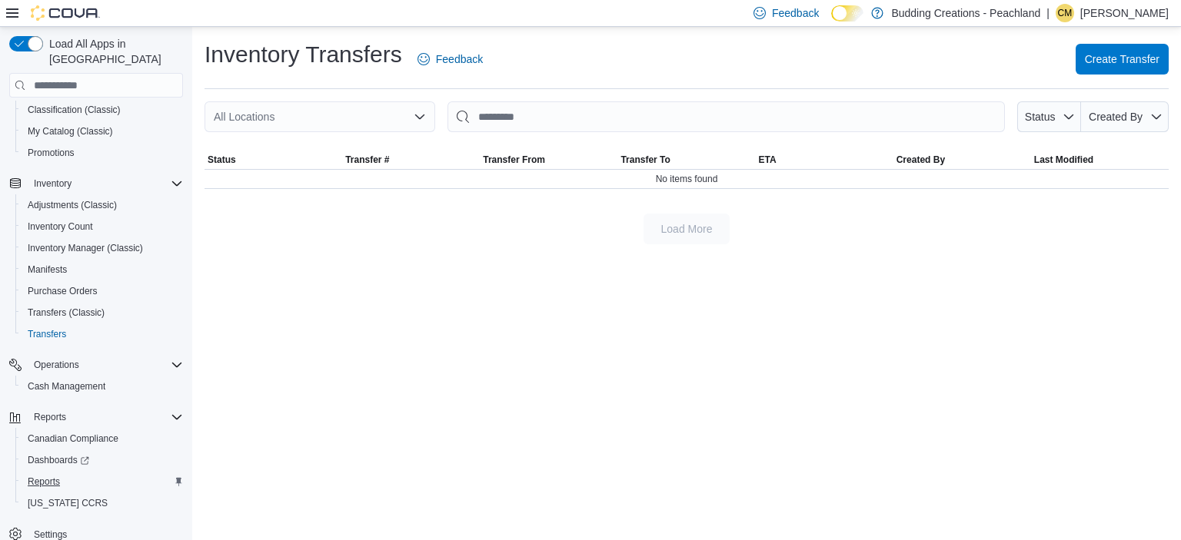
scroll to position [149, 0]
click at [37, 472] on span "Reports" at bounding box center [44, 478] width 32 height 12
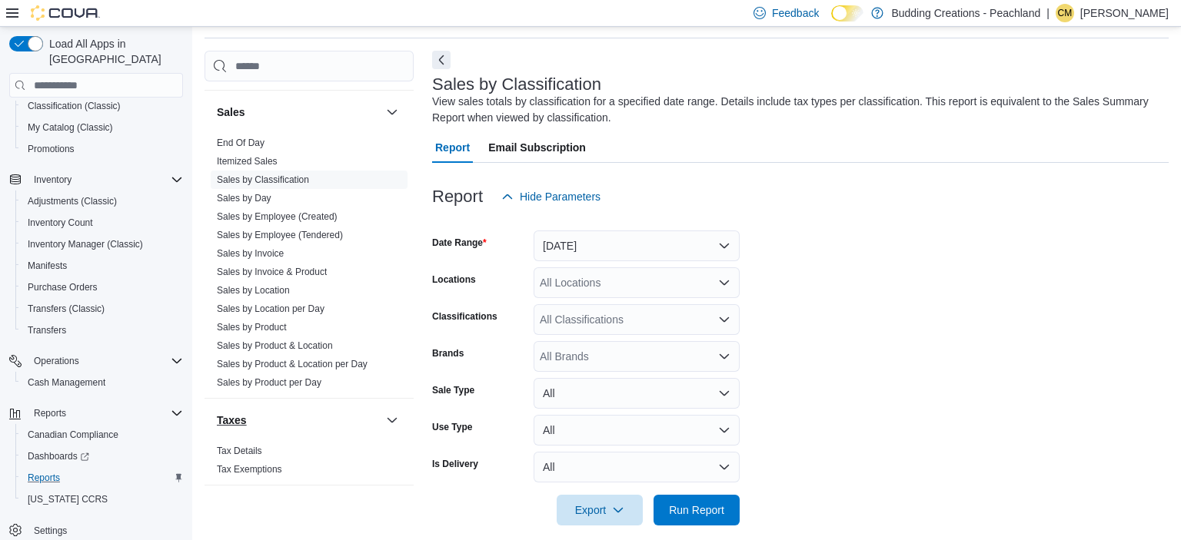
scroll to position [52, 0]
click at [278, 358] on link "Sales by Product & Location per Day" at bounding box center [292, 363] width 151 height 11
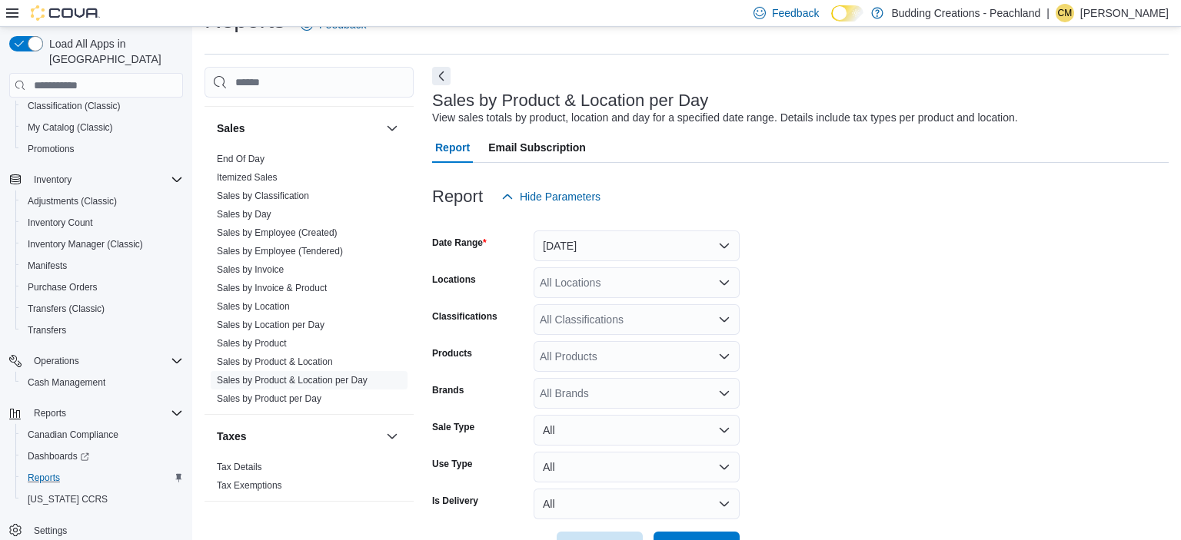
scroll to position [35, 0]
click at [570, 288] on div "All Locations" at bounding box center [637, 282] width 206 height 31
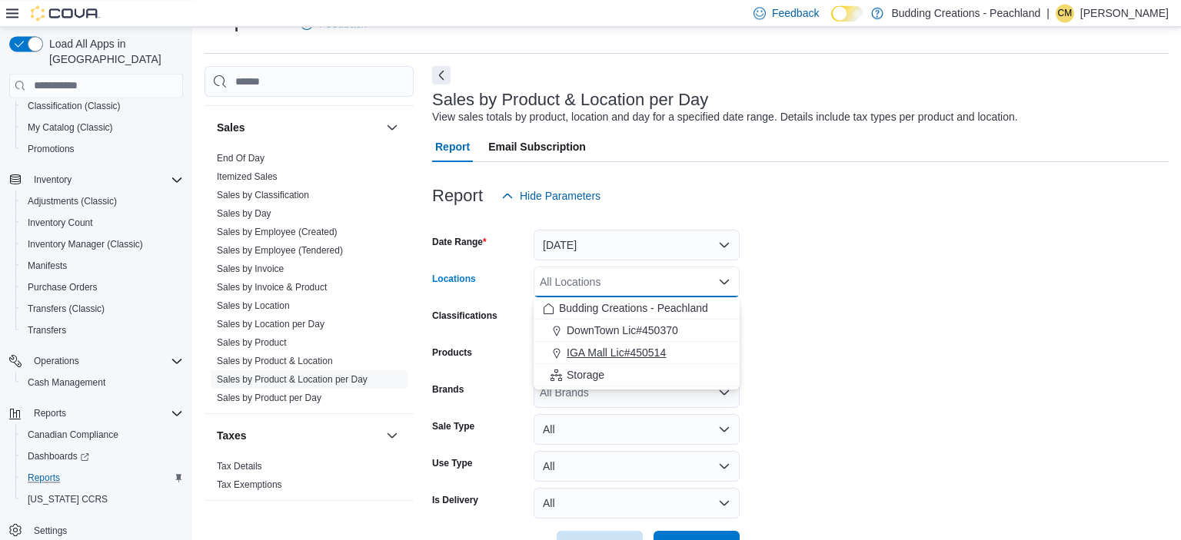
click at [577, 351] on span "IGA Mall Lic#450514" at bounding box center [616, 352] width 99 height 15
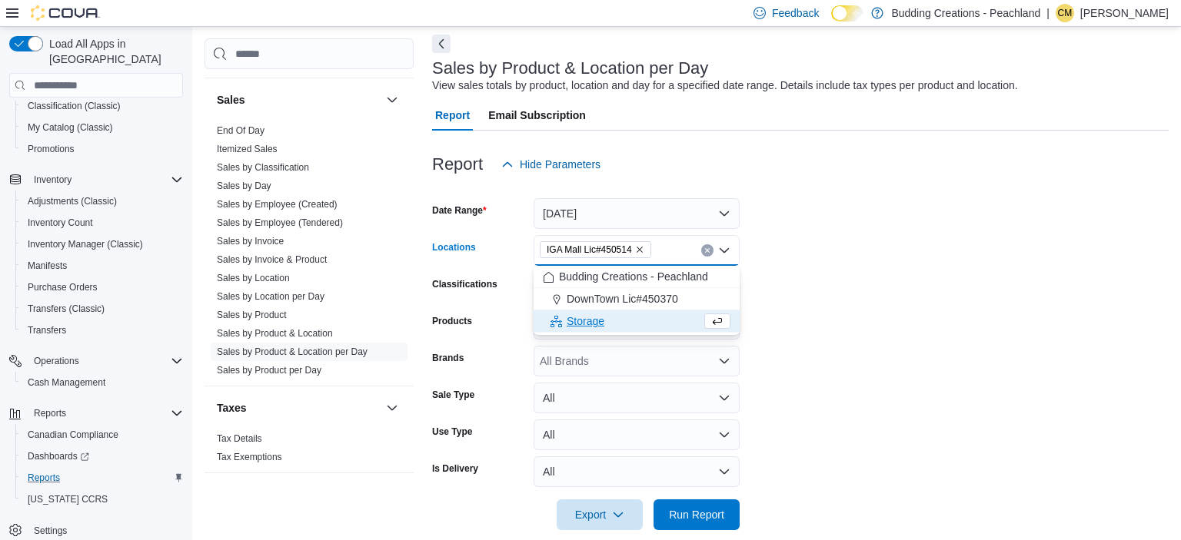
scroll to position [87, 0]
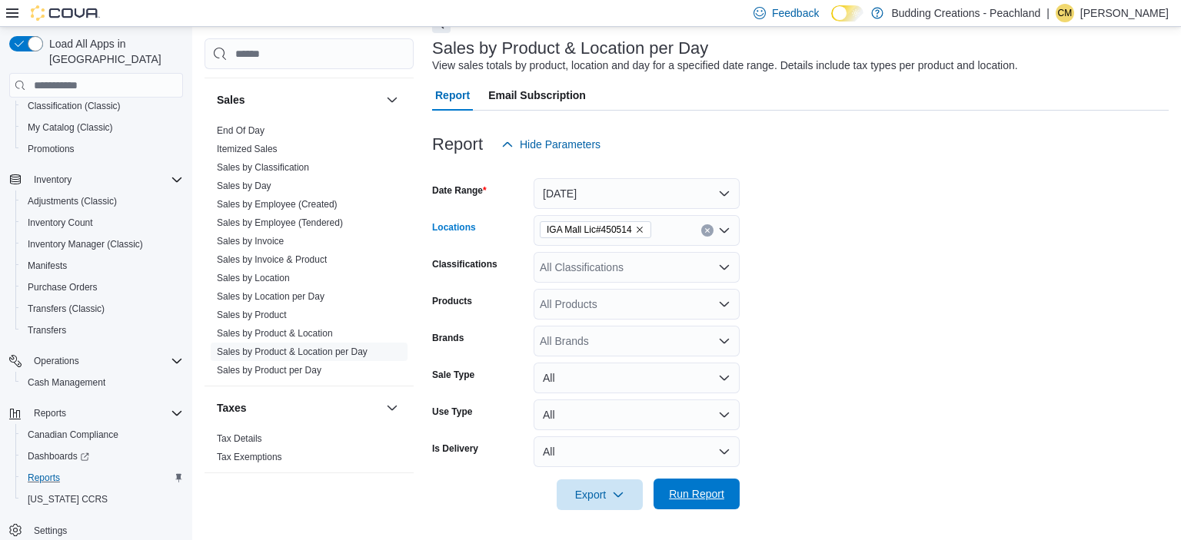
click at [692, 496] on span "Run Report" at bounding box center [696, 494] width 55 height 15
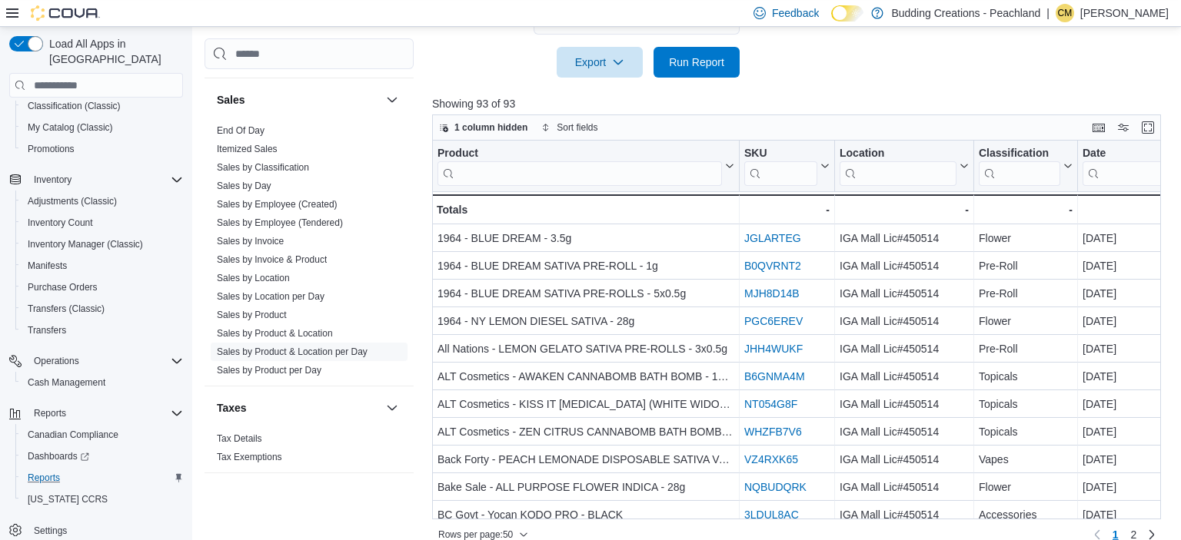
scroll to position [538, 0]
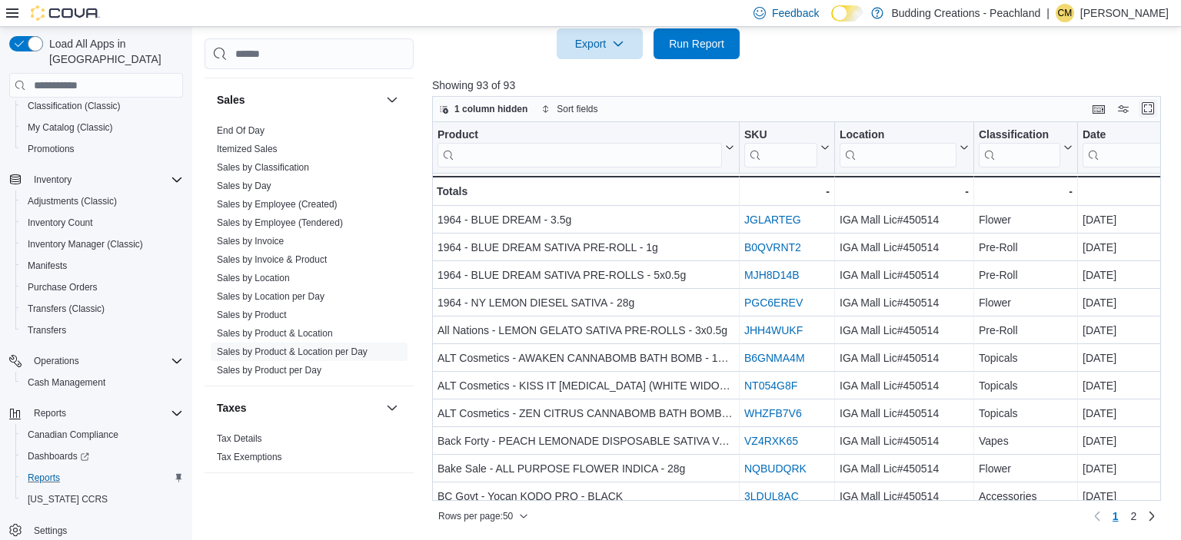
click at [1149, 106] on button "Enter fullscreen" at bounding box center [1148, 108] width 18 height 18
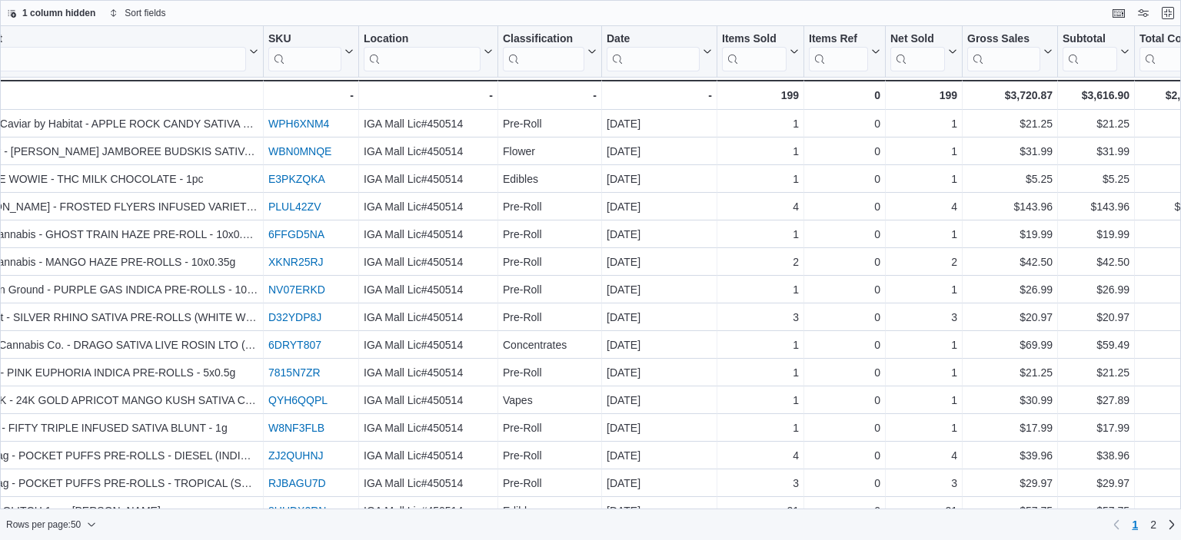
scroll to position [664, 0]
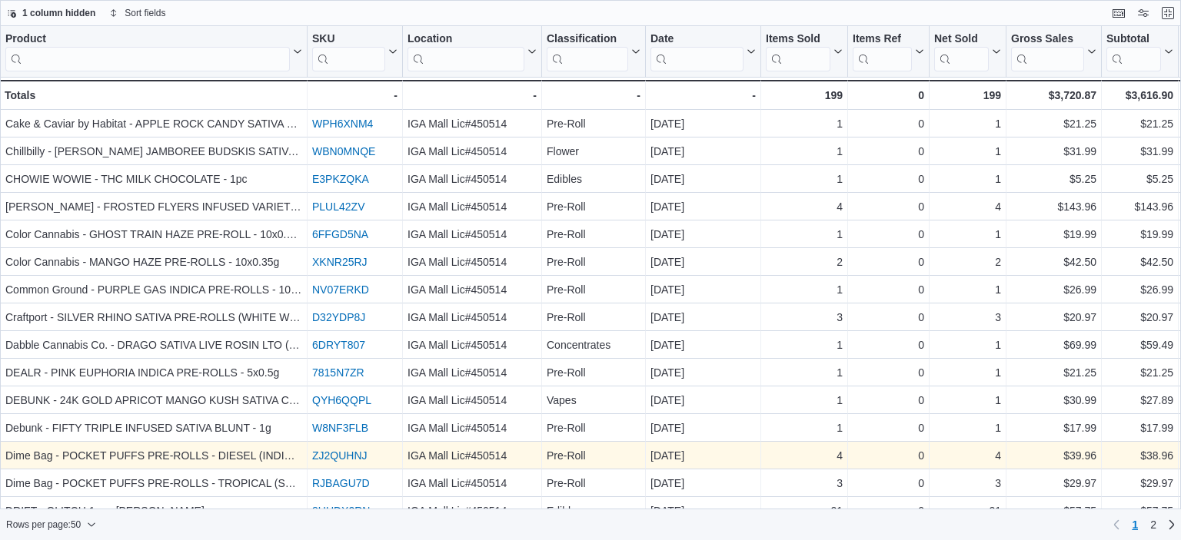
click at [117, 473] on div "Product Click to view column header actions SKU Click to view column header act…" at bounding box center [590, 268] width 1181 height 484
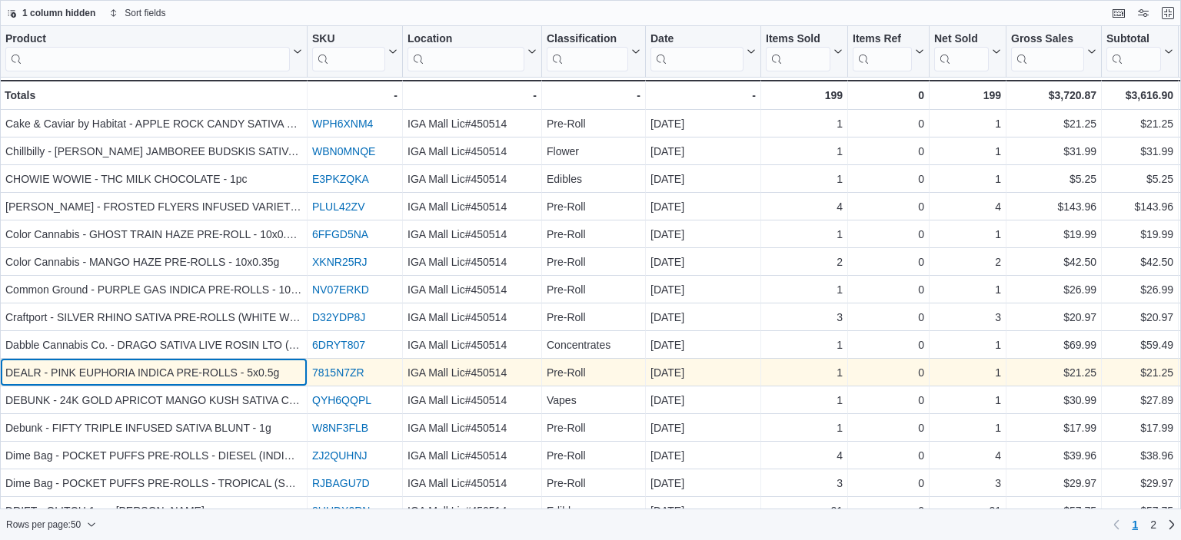
click at [261, 371] on div "DEALR - PINK EUPHORIA INDICA PRE-ROLLS - 5x0.5g" at bounding box center [153, 373] width 297 height 18
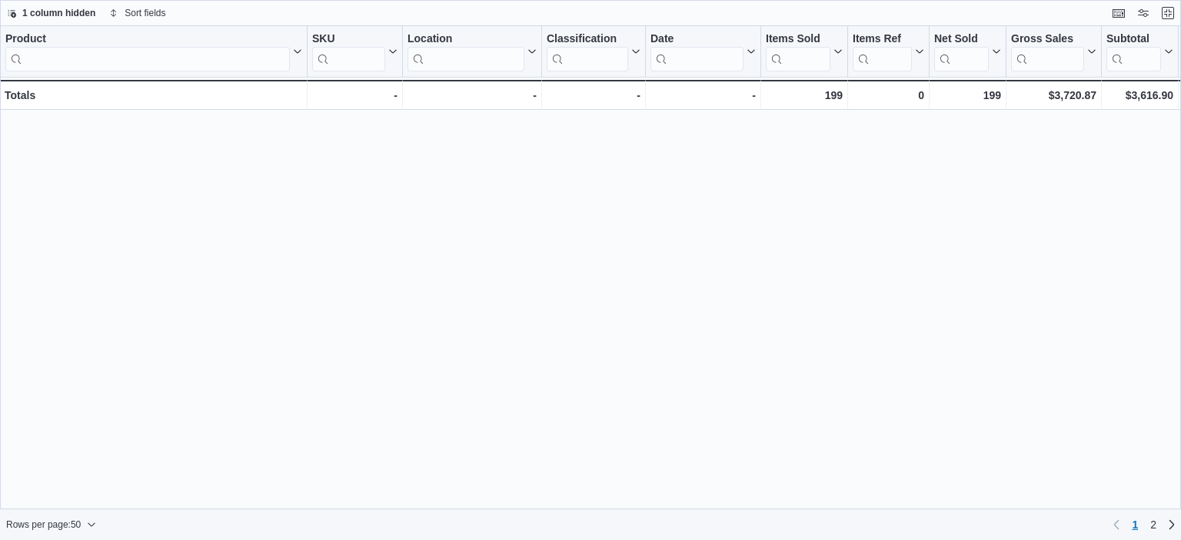
scroll to position [0, 0]
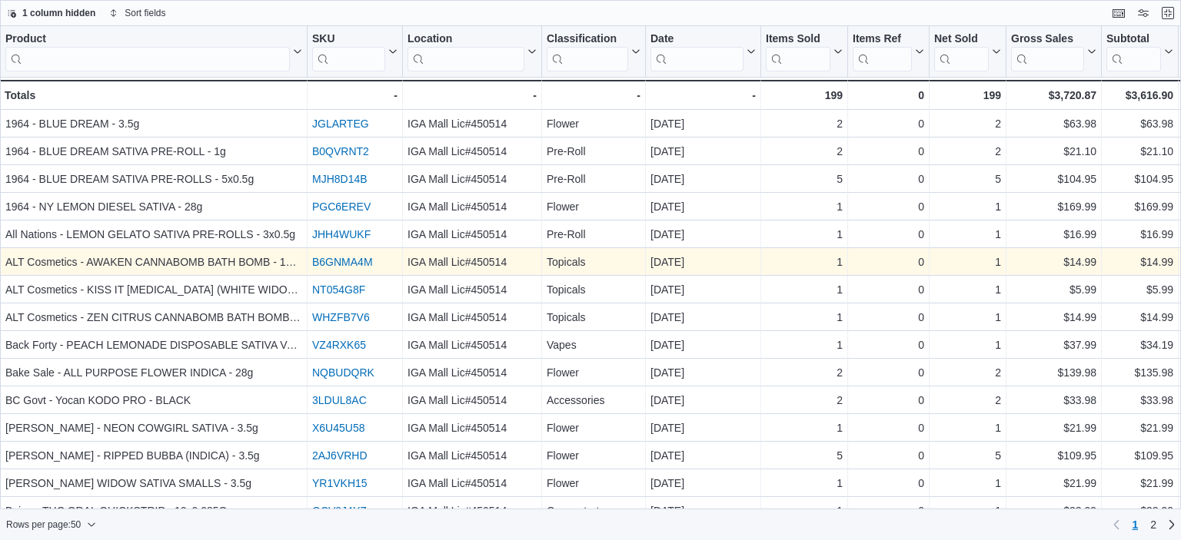
scroll to position [1254, 0]
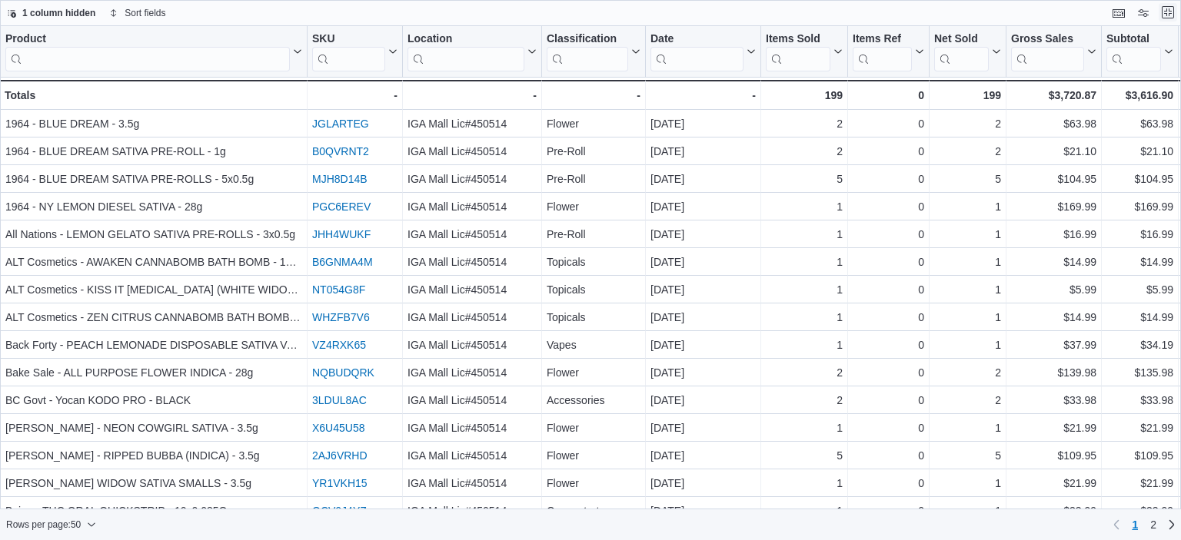
click at [1167, 9] on button "Exit fullscreen" at bounding box center [1168, 12] width 18 height 18
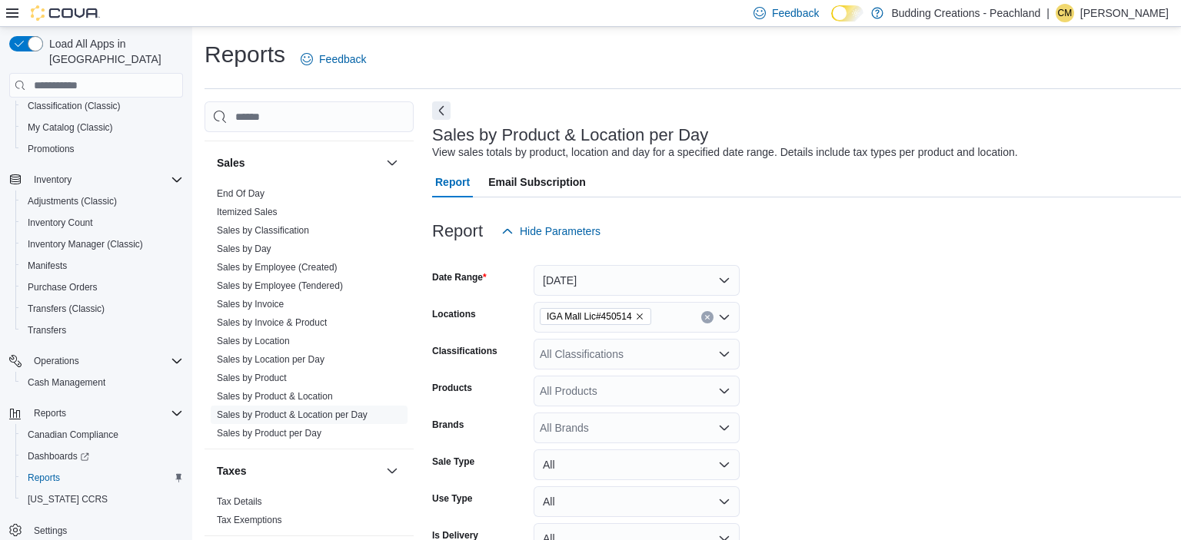
scroll to position [149, 0]
click at [559, 284] on button "[DATE]" at bounding box center [637, 280] width 206 height 31
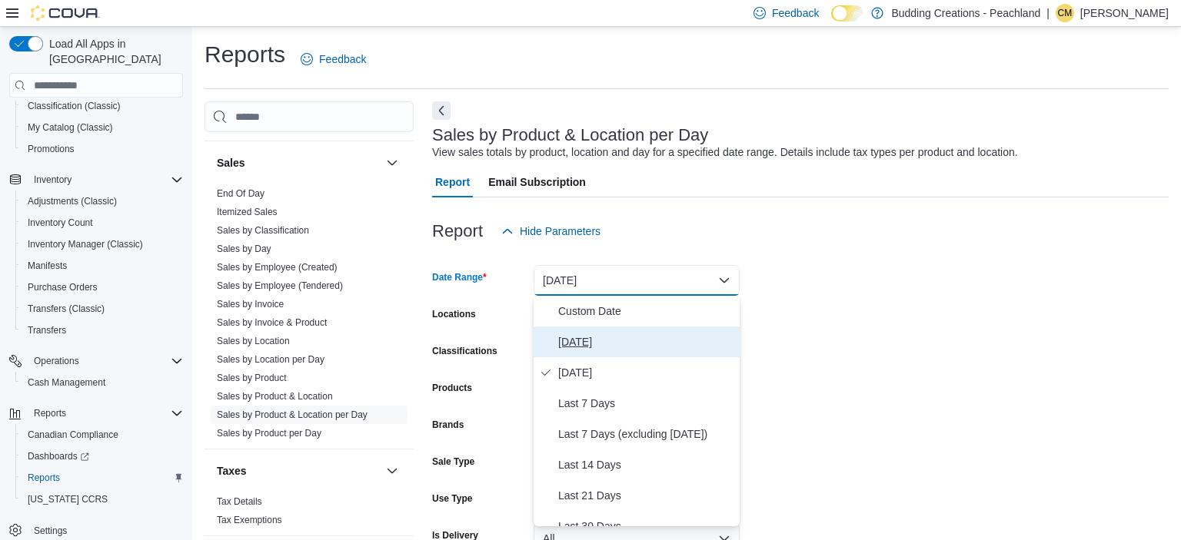
click at [574, 344] on span "[DATE]" at bounding box center [645, 342] width 175 height 18
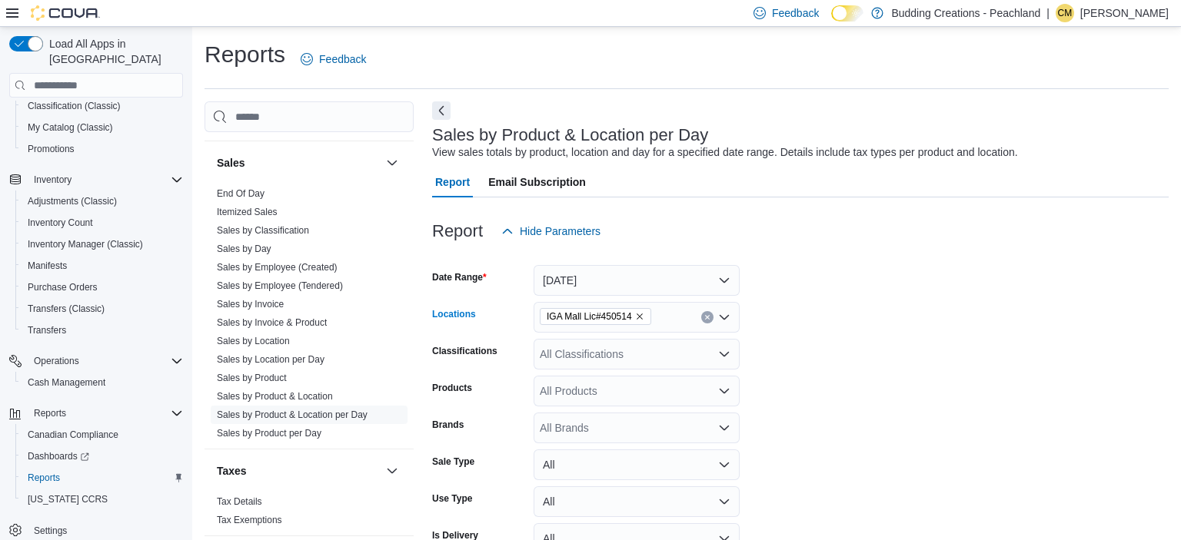
click at [636, 311] on span "IGA Mall Lic#450514" at bounding box center [596, 316] width 98 height 15
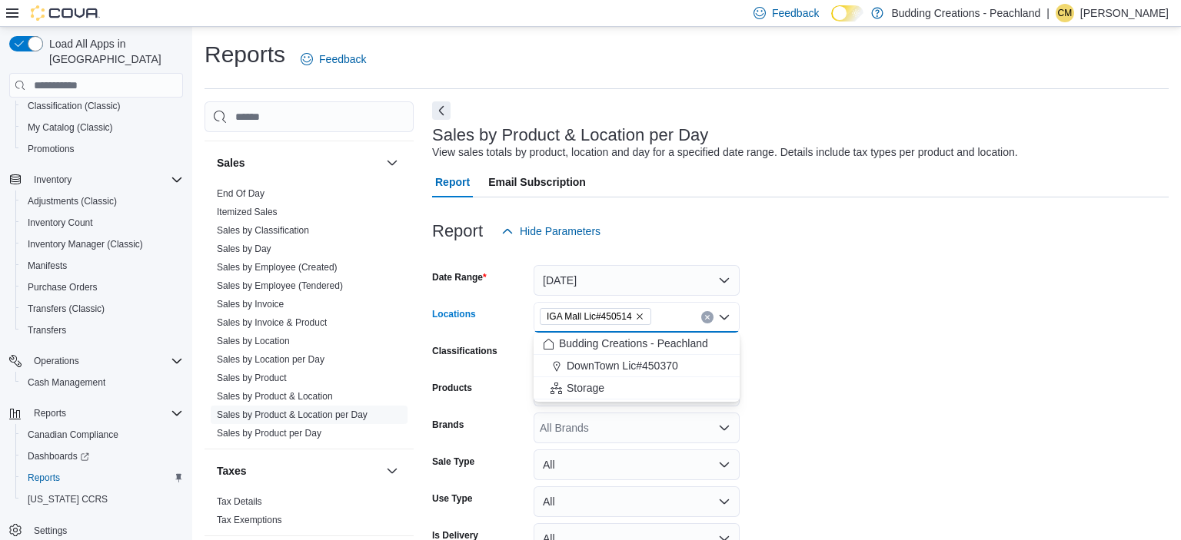
click at [638, 318] on icon "Remove IGA Mall Lic#450514 from selection in this group" at bounding box center [639, 316] width 9 height 9
click at [616, 364] on span "DownTown Lic#450370" at bounding box center [622, 365] width 111 height 15
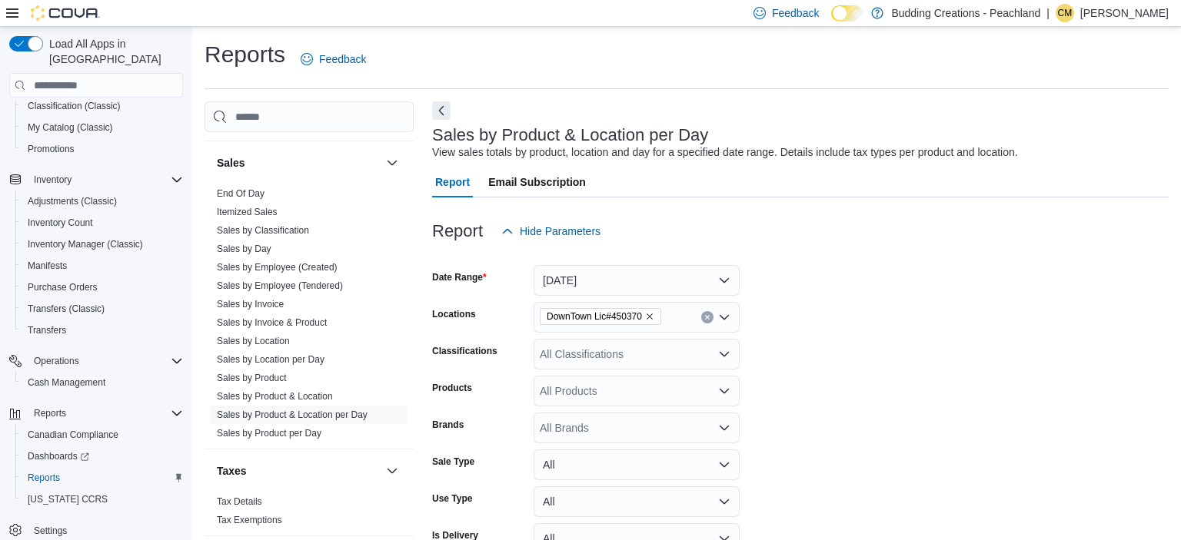
click at [814, 377] on form "Date Range [DATE] Locations DownTown Lic#450370 Classifications All Classificat…" at bounding box center [800, 422] width 737 height 351
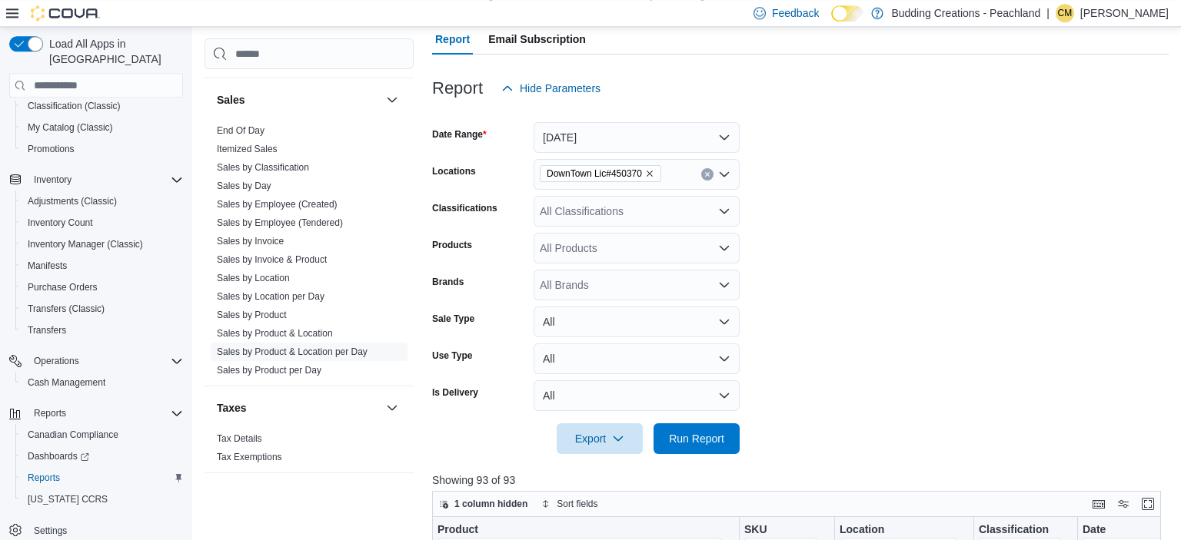
scroll to position [324, 0]
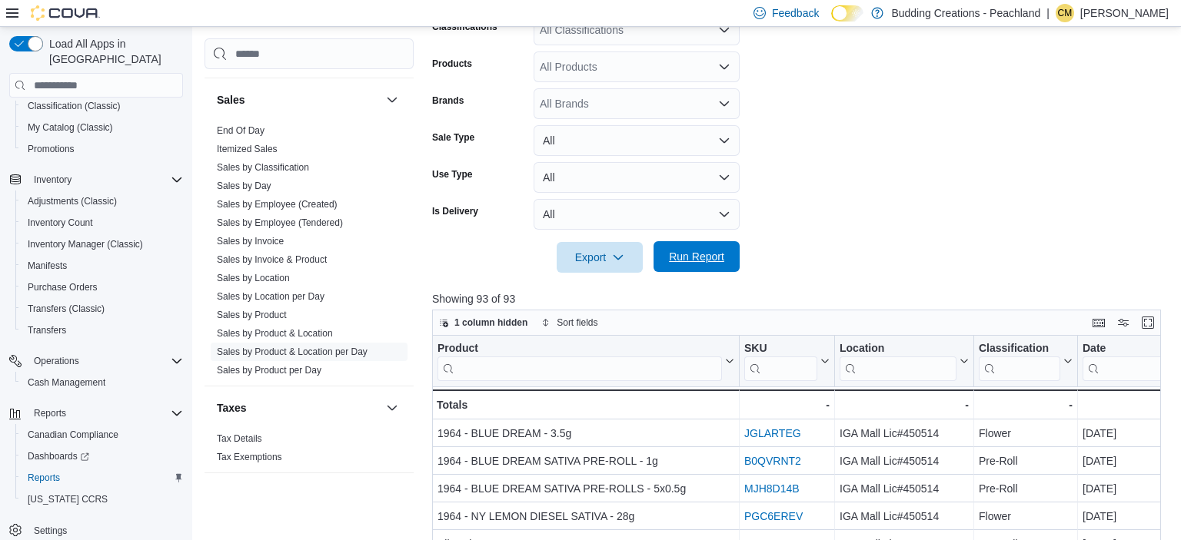
click at [679, 262] on span "Run Report" at bounding box center [696, 256] width 55 height 15
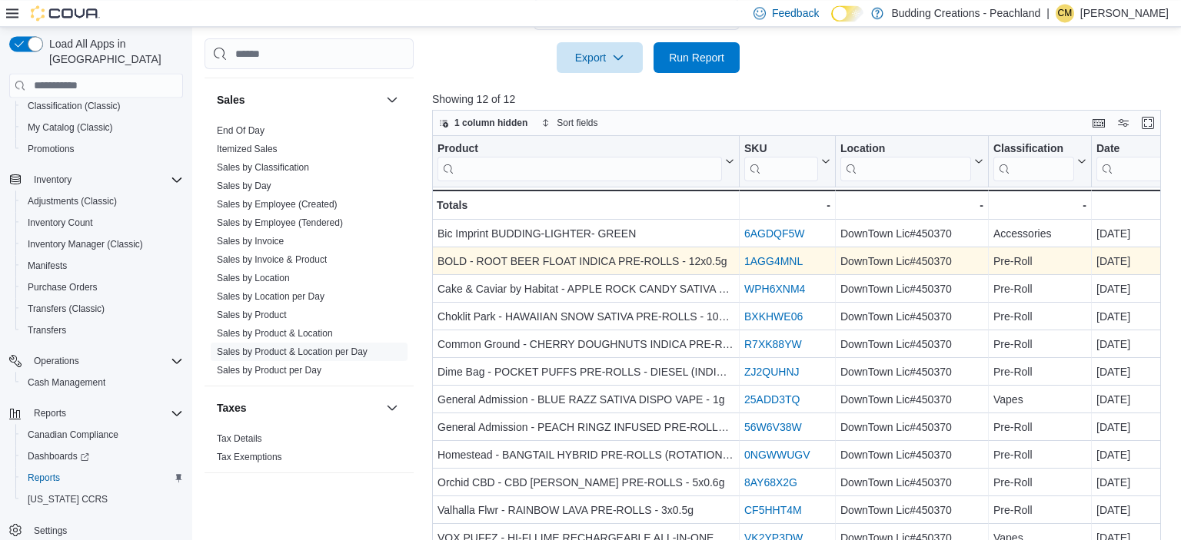
scroll to position [538, 0]
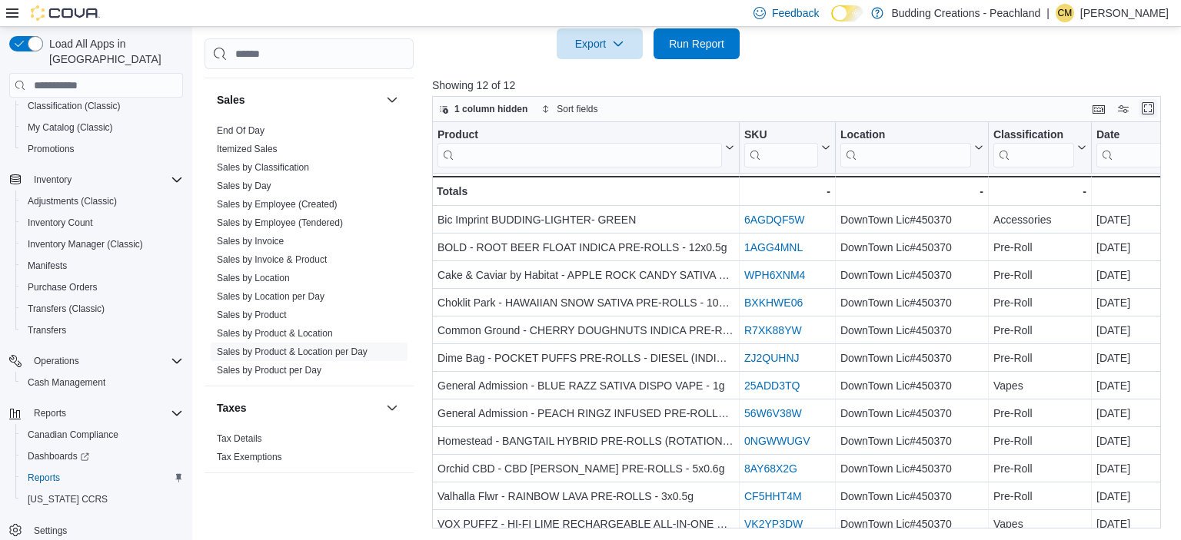
click at [1152, 106] on button "Enter fullscreen" at bounding box center [1148, 108] width 18 height 18
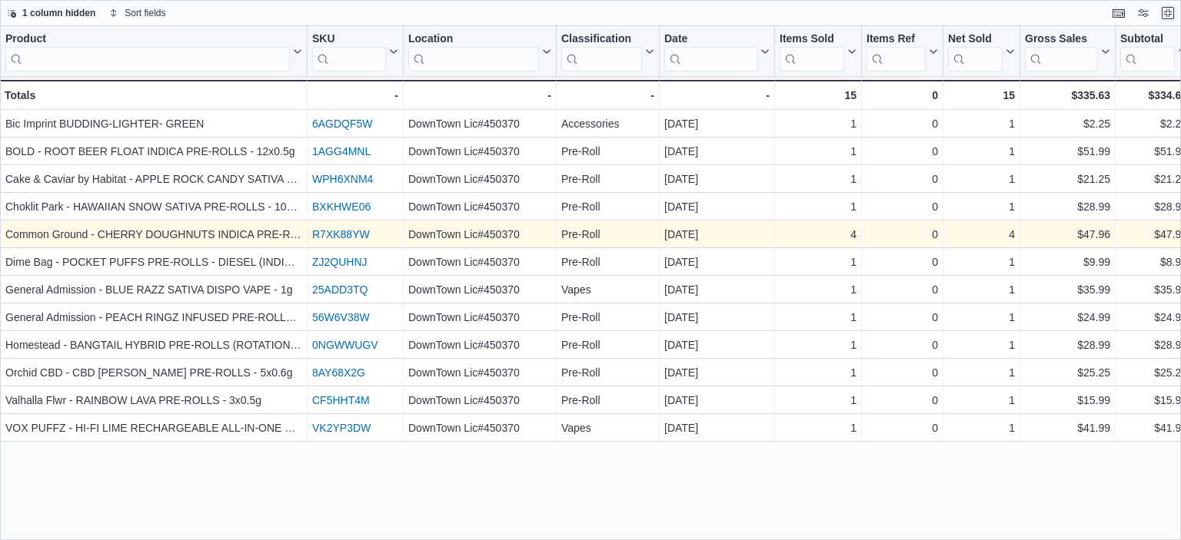
scroll to position [149, 0]
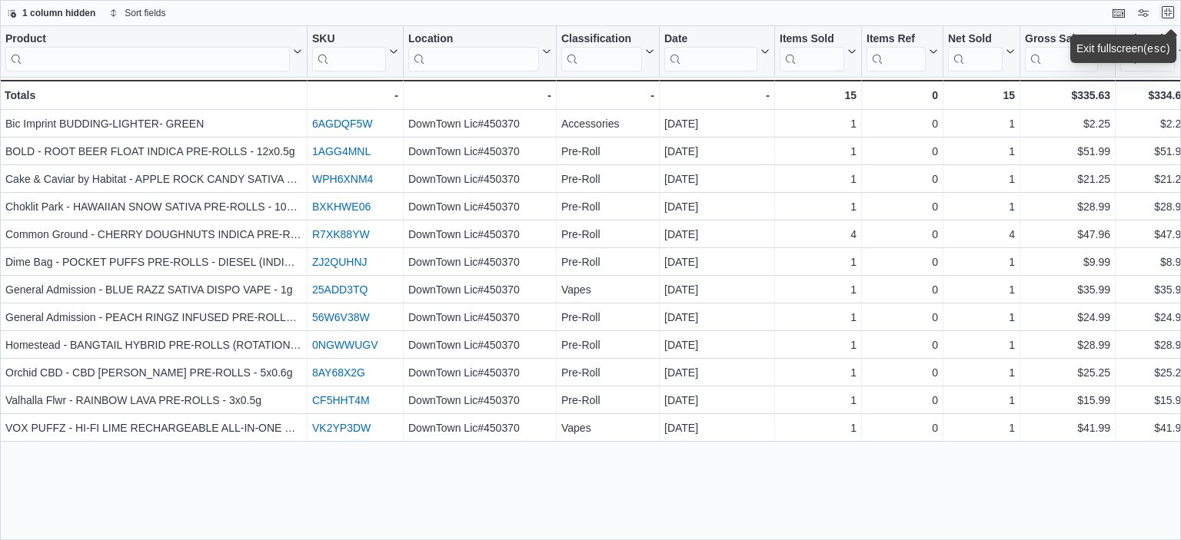
click at [1168, 10] on button "Exit fullscreen" at bounding box center [1168, 12] width 18 height 18
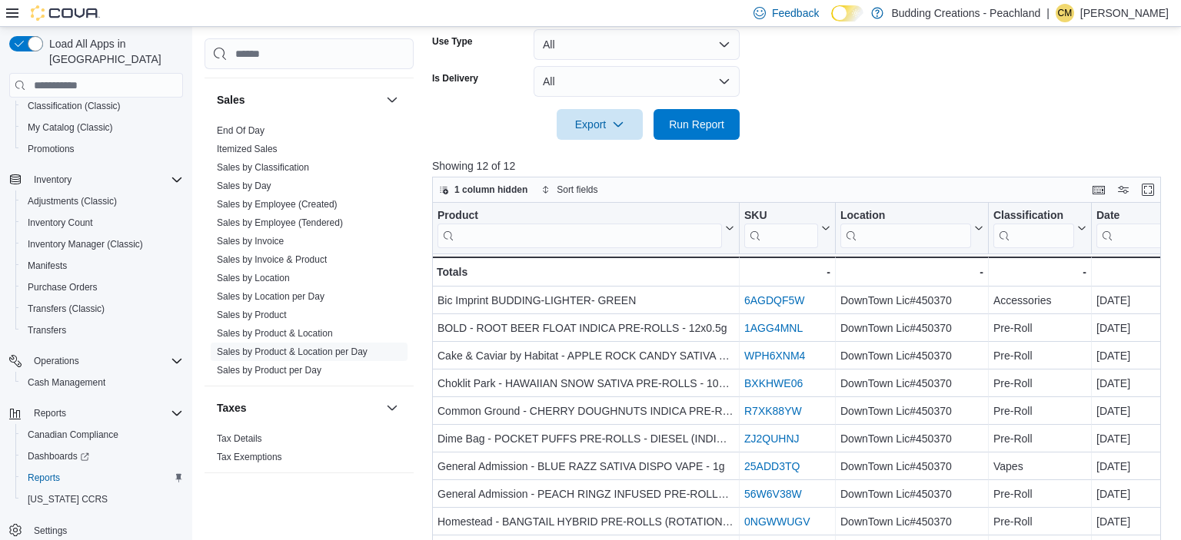
scroll to position [52, 0]
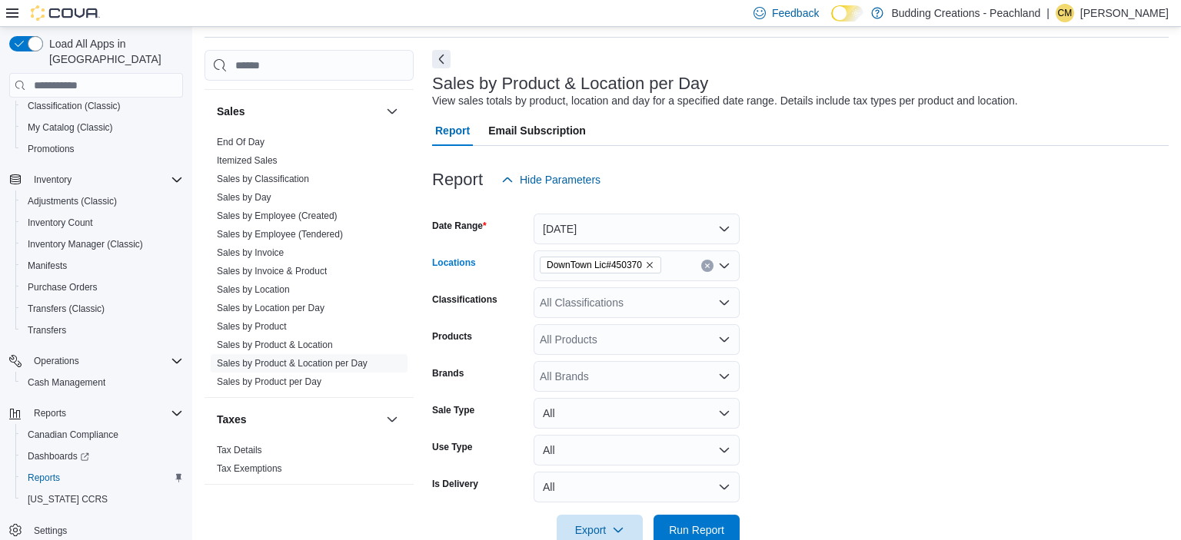
click at [645, 265] on icon "Remove DownTown Lic#450370 from selection in this group" at bounding box center [649, 265] width 9 height 9
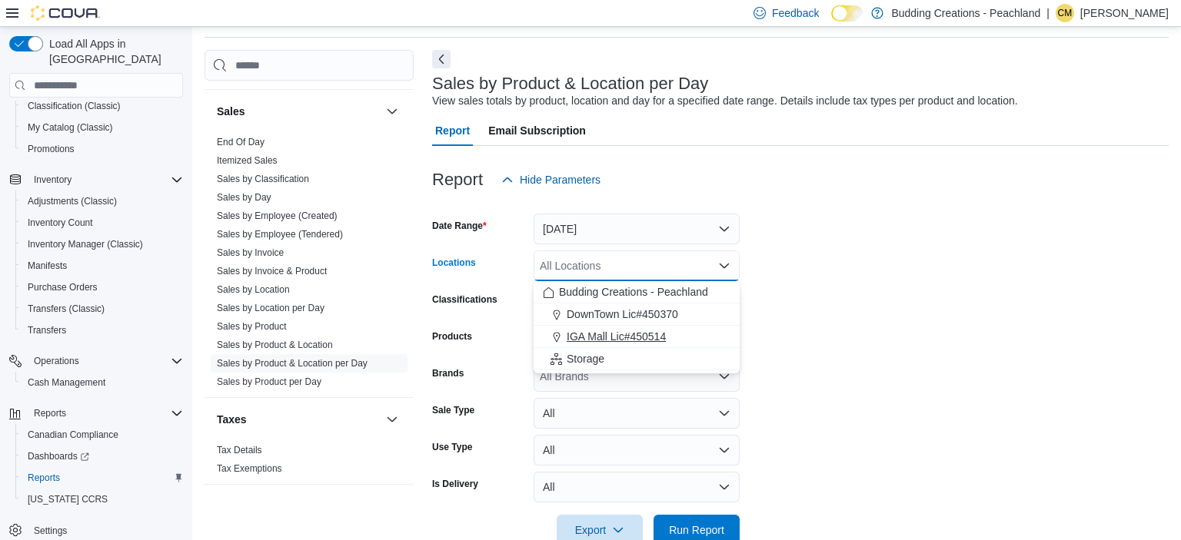
click at [601, 331] on span "IGA Mall Lic#450514" at bounding box center [616, 336] width 99 height 15
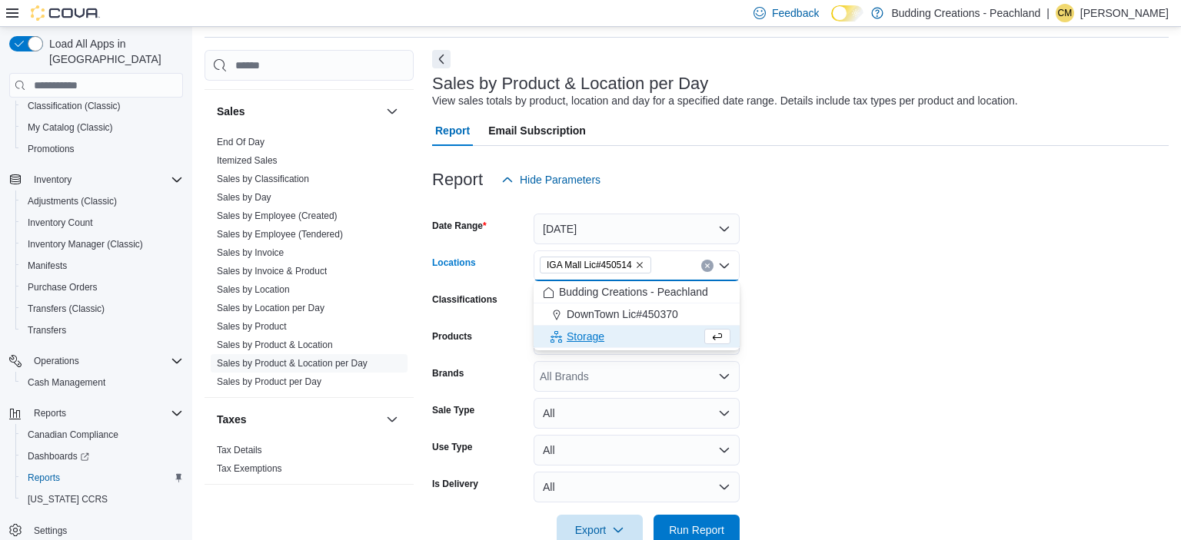
click at [840, 315] on form "Date Range [DATE] Locations [GEOGRAPHIC_DATA] [GEOGRAPHIC_DATA]#450514 Combo bo…" at bounding box center [800, 370] width 737 height 351
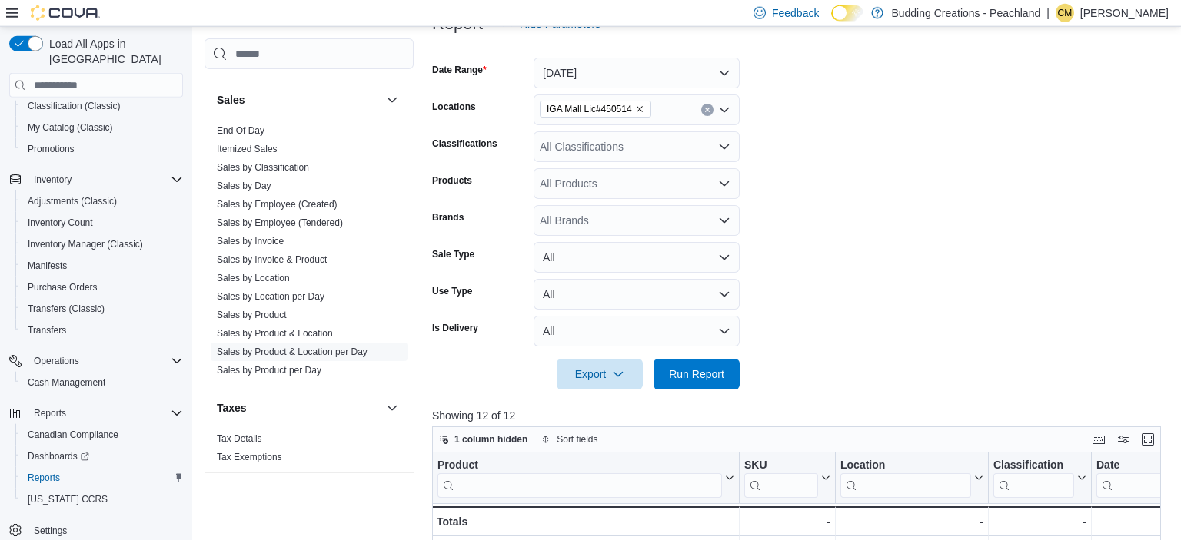
scroll to position [214, 0]
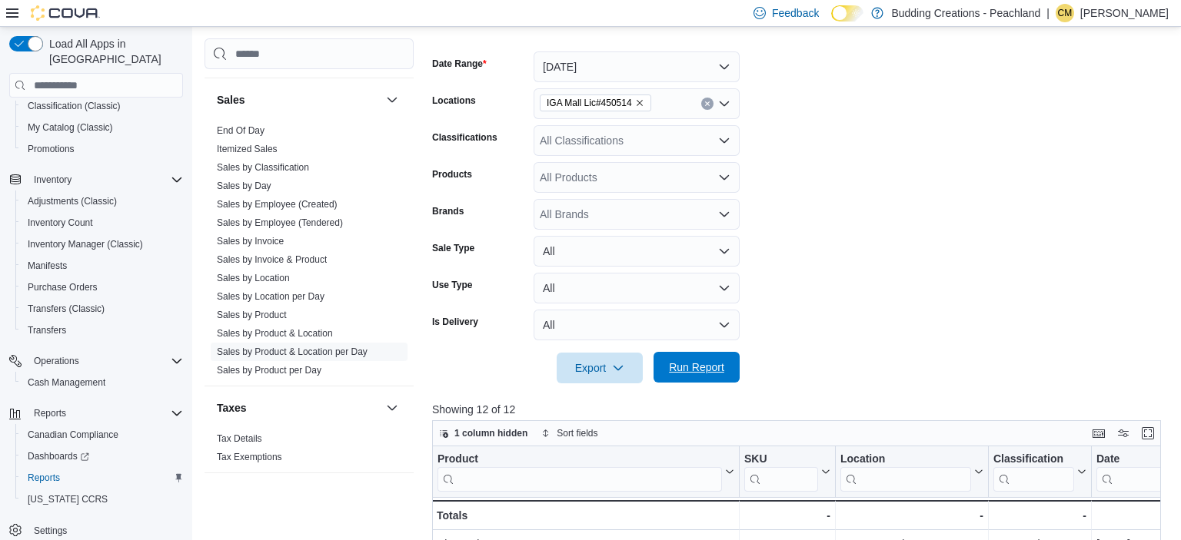
click at [702, 367] on span "Run Report" at bounding box center [696, 367] width 55 height 15
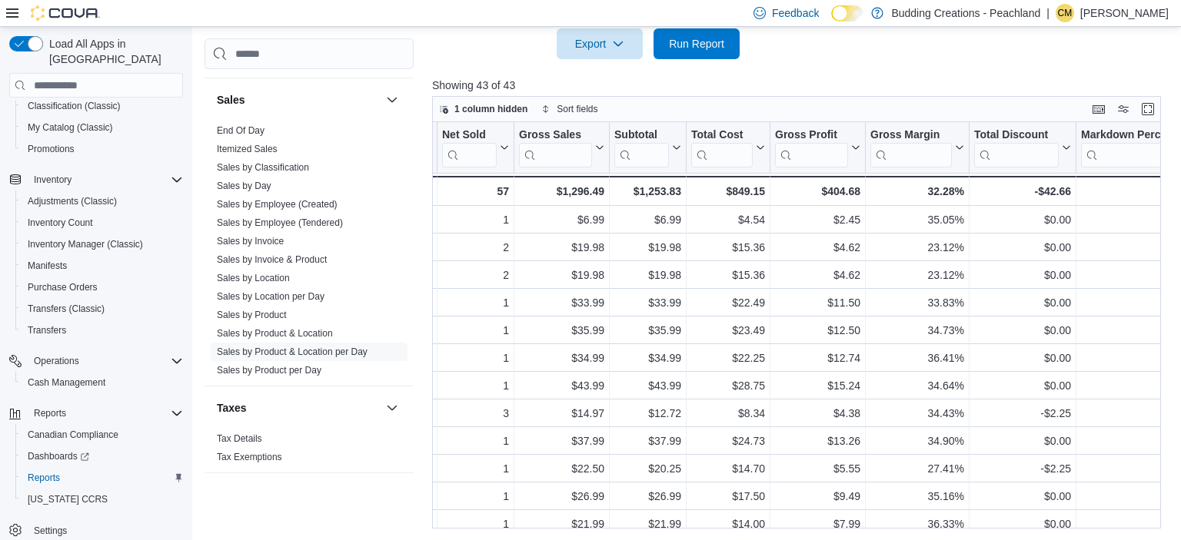
scroll to position [443, 928]
